Goal: Navigation & Orientation: Find specific page/section

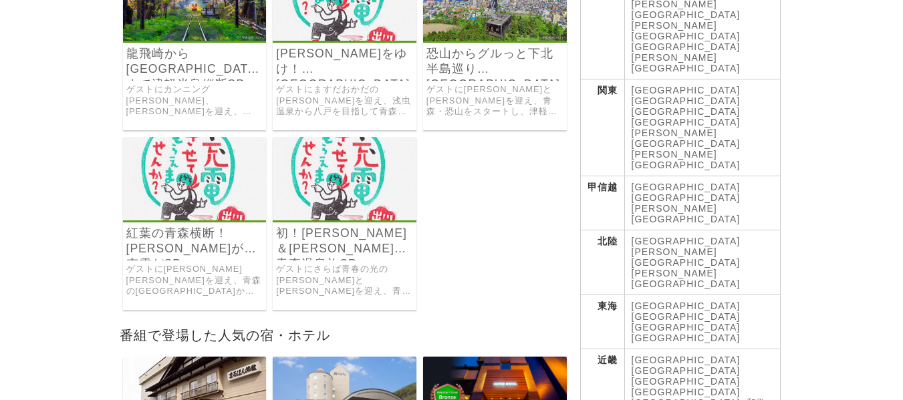
scroll to position [261, 0]
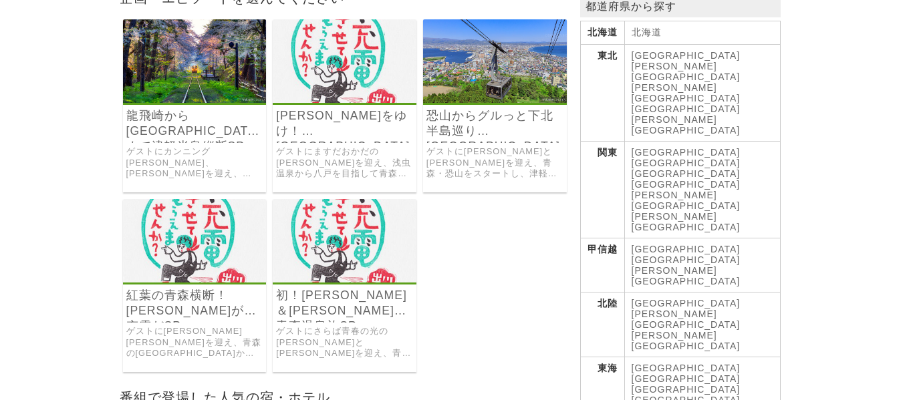
drag, startPoint x: 176, startPoint y: 301, endPoint x: 209, endPoint y: 301, distance: 32.1
click at [176, 301] on link "紅葉の青森横断！[PERSON_NAME]が初充電だSP" at bounding box center [194, 303] width 137 height 31
click at [382, 288] on link "初！[PERSON_NAME]＆[PERSON_NAME]～青森温泉旅SP" at bounding box center [344, 303] width 137 height 31
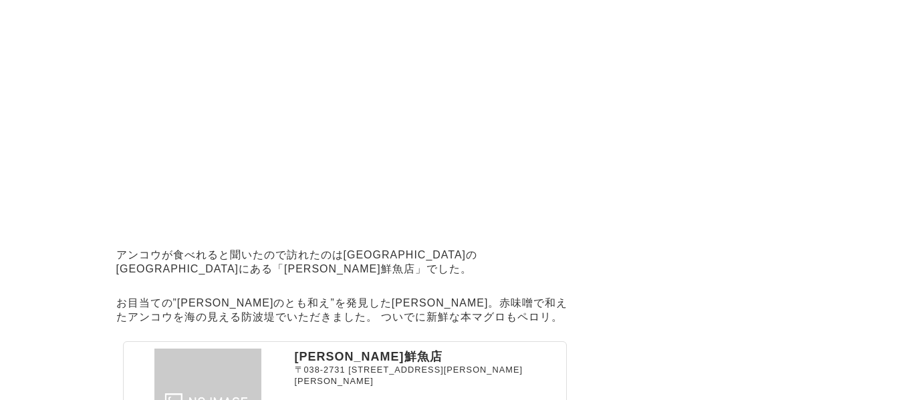
scroll to position [8055, 0]
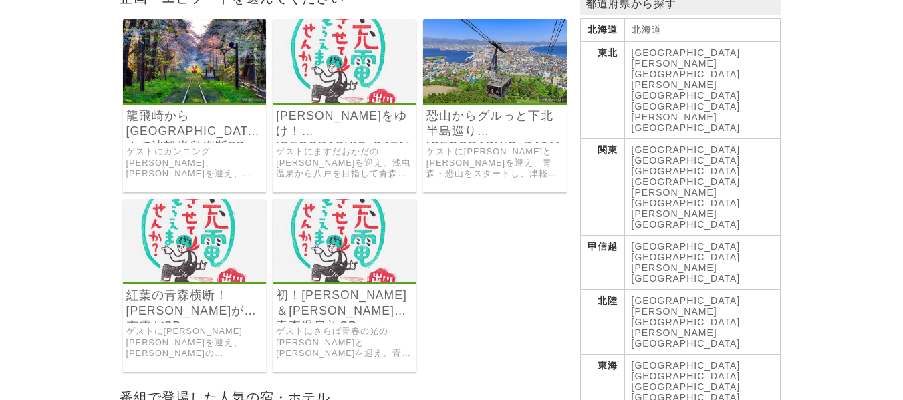
scroll to position [225, 0]
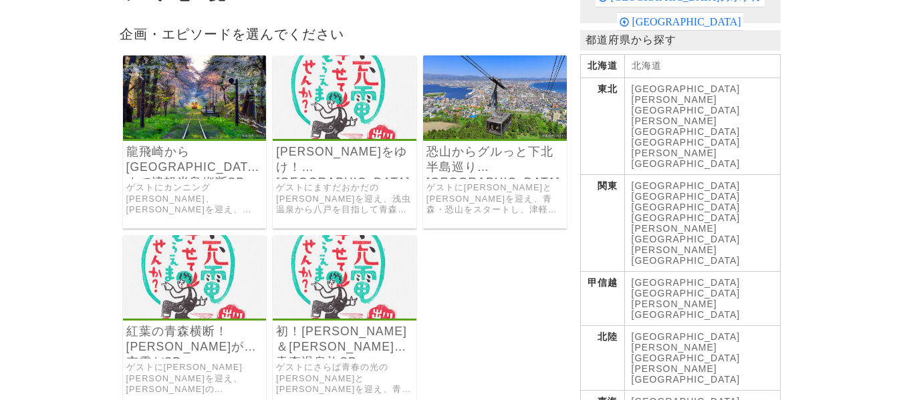
click at [667, 98] on td "青森県 宮城県 秋田県 山形県 福島県" at bounding box center [702, 126] width 156 height 97
click at [676, 96] on link "[PERSON_NAME][GEOGRAPHIC_DATA]" at bounding box center [686, 104] width 109 height 21
